Goal: Information Seeking & Learning: Learn about a topic

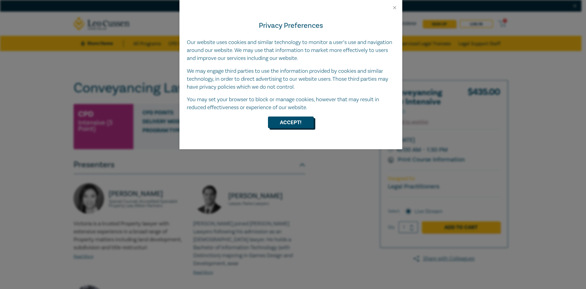
click at [295, 121] on button "Accept!" at bounding box center [291, 122] width 46 height 12
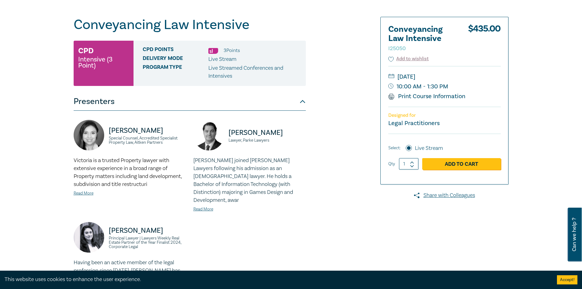
scroll to position [122, 0]
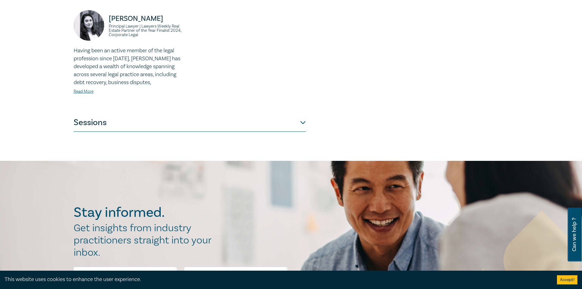
click at [296, 116] on button "Sessions" at bounding box center [190, 122] width 232 height 18
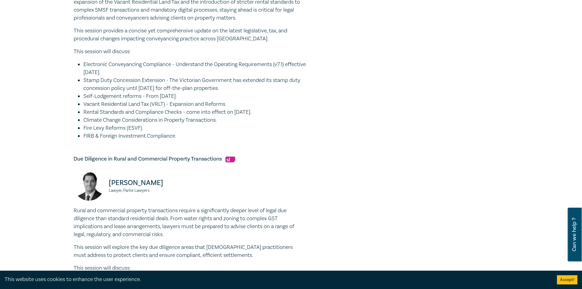
scroll to position [331, 0]
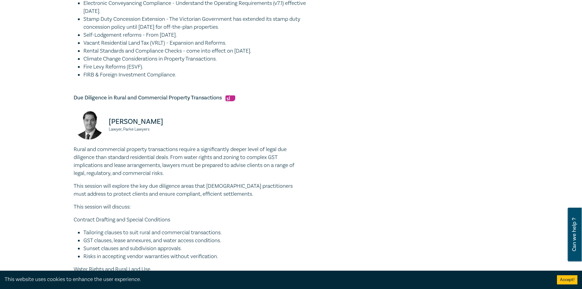
drag, startPoint x: 217, startPoint y: 168, endPoint x: 194, endPoint y: 171, distance: 23.8
click at [206, 169] on p "Rural and commercial property transactions require a significantly deeper level…" at bounding box center [190, 161] width 232 height 32
drag, startPoint x: 173, startPoint y: 171, endPoint x: 69, endPoint y: 150, distance: 106.0
click at [178, 162] on p "Rural and commercial property transactions require a significantly deeper level…" at bounding box center [190, 161] width 232 height 32
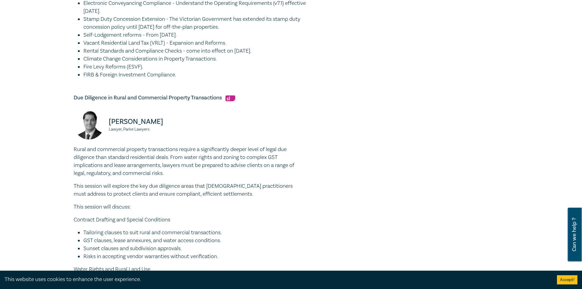
drag, startPoint x: 197, startPoint y: 163, endPoint x: 191, endPoint y: 163, distance: 5.2
click at [191, 163] on p "Rural and commercial property transactions require a significantly deeper level…" at bounding box center [190, 161] width 232 height 32
click at [219, 172] on p "Rural and commercial property transactions require a significantly deeper level…" at bounding box center [190, 161] width 232 height 32
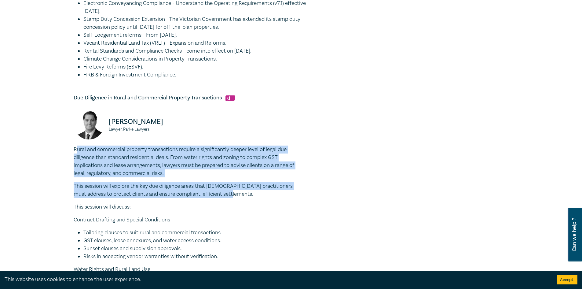
drag, startPoint x: 221, startPoint y: 194, endPoint x: 75, endPoint y: 152, distance: 151.0
click at [75, 152] on div "Rural and commercial property transactions require a significantly deeper level…" at bounding box center [190, 289] width 232 height 289
click at [233, 178] on div "Rural and commercial property transactions require a significantly deeper level…" at bounding box center [190, 289] width 232 height 289
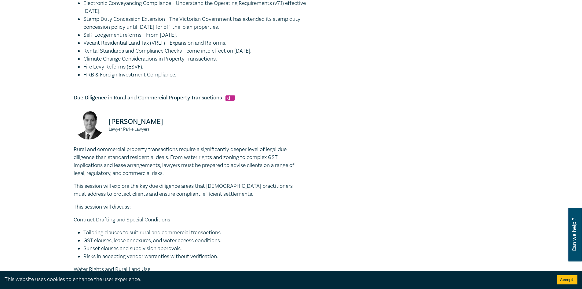
drag, startPoint x: 233, startPoint y: 178, endPoint x: 224, endPoint y: 177, distance: 8.9
click at [224, 177] on div "Rural and commercial property transactions require a significantly deeper level…" at bounding box center [190, 289] width 232 height 289
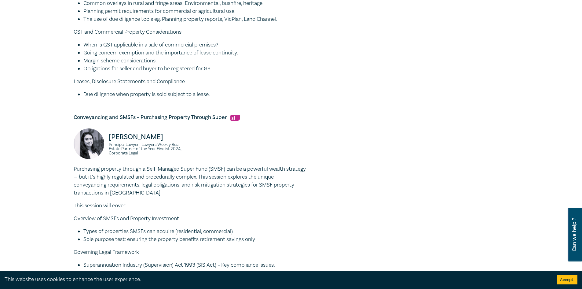
scroll to position [759, 0]
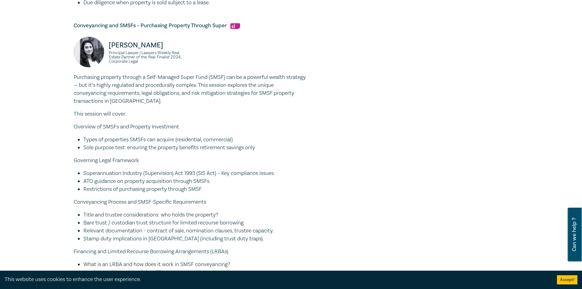
drag, startPoint x: 243, startPoint y: 155, endPoint x: 238, endPoint y: 154, distance: 4.6
click at [238, 154] on div "Purchasing property through a Self-Managed Super Fund (SMSF) can be a powerful …" at bounding box center [190, 252] width 232 height 359
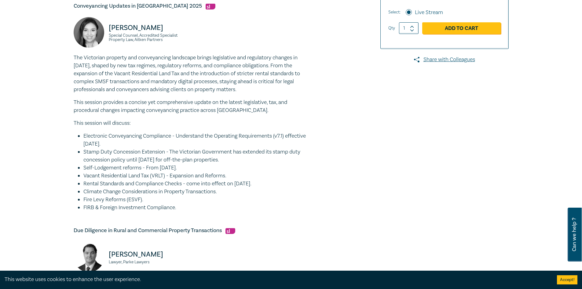
scroll to position [209, 0]
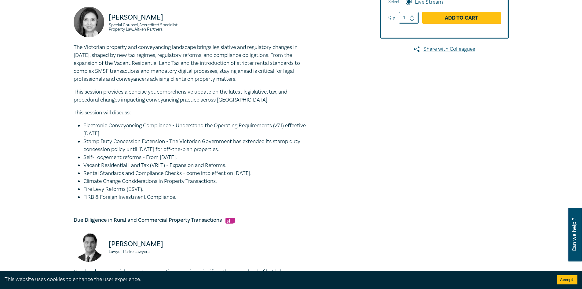
drag, startPoint x: 258, startPoint y: 150, endPoint x: 253, endPoint y: 151, distance: 4.9
click at [253, 151] on li "Stamp Duty Concession Extension - The Victorian Government has extended its sta…" at bounding box center [194, 145] width 222 height 16
drag, startPoint x: 261, startPoint y: 153, endPoint x: 256, endPoint y: 153, distance: 5.2
click at [256, 153] on li "Stamp Duty Concession Extension - The Victorian Government has extended its sta…" at bounding box center [194, 145] width 222 height 16
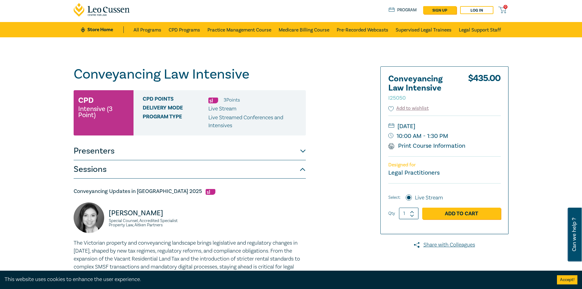
scroll to position [0, 0]
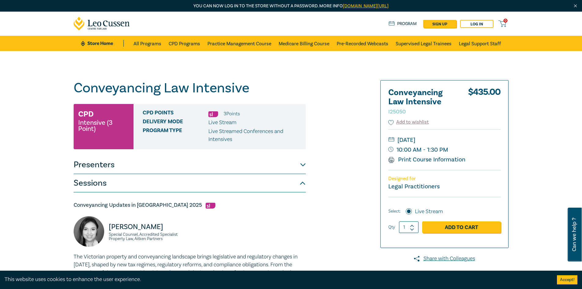
drag, startPoint x: 349, startPoint y: 103, endPoint x: 344, endPoint y: 101, distance: 5.7
